Goal: Task Accomplishment & Management: Use online tool/utility

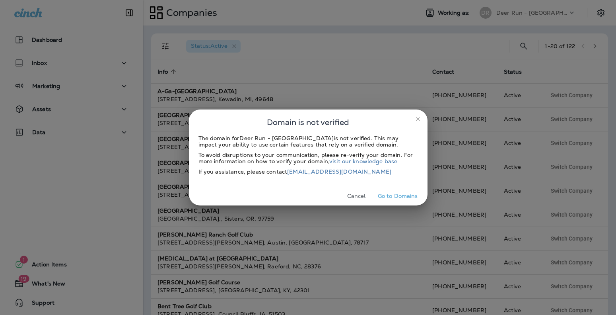
click at [418, 118] on icon "close" at bounding box center [418, 119] width 4 height 4
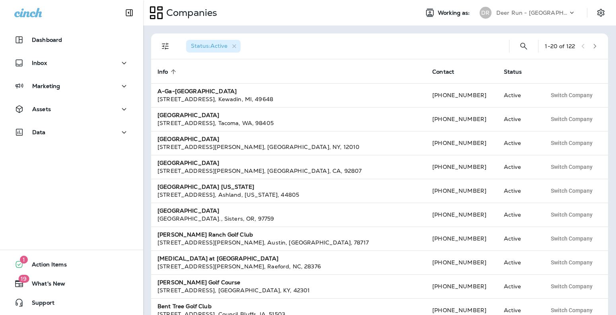
click at [542, 12] on div "Deer Run - [GEOGRAPHIC_DATA]" at bounding box center [532, 13] width 72 height 12
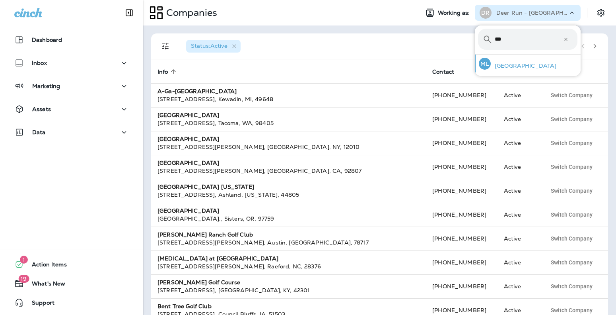
type input "***"
click at [508, 66] on p "[GEOGRAPHIC_DATA]" at bounding box center [524, 65] width 66 height 6
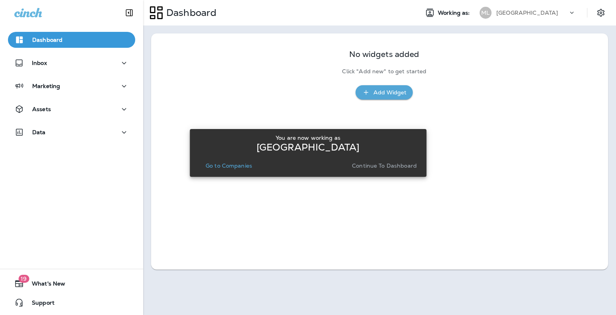
click at [380, 164] on p "Continue to Dashboard" at bounding box center [384, 165] width 65 height 6
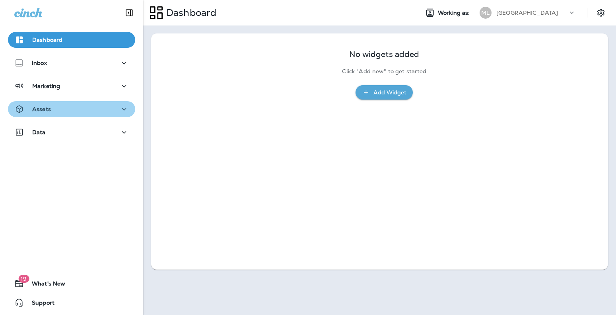
click at [77, 110] on div "Assets" at bounding box center [71, 109] width 115 height 10
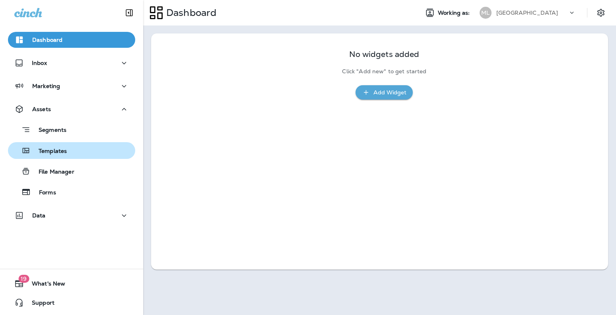
click at [62, 146] on div "Templates" at bounding box center [39, 150] width 56 height 12
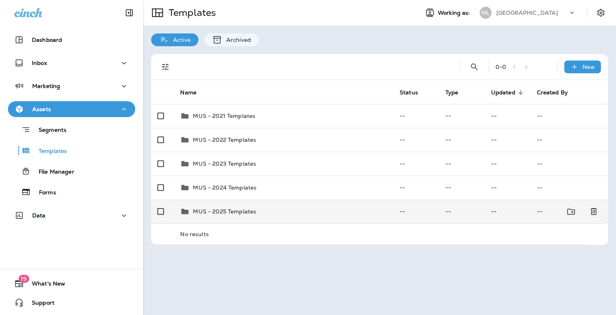
click at [225, 205] on td "MUS - 2025 Templates" at bounding box center [284, 211] width 220 height 24
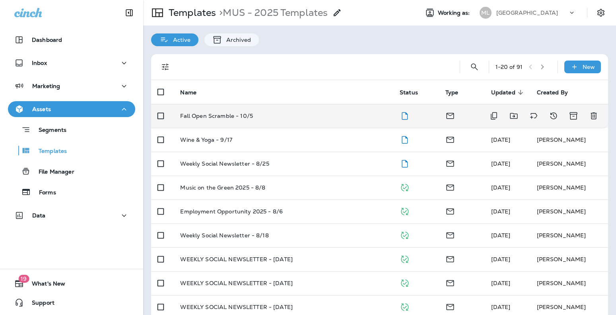
click at [228, 120] on td "Fall Open Scramble - 10/5" at bounding box center [284, 116] width 220 height 24
